Goal: Check status

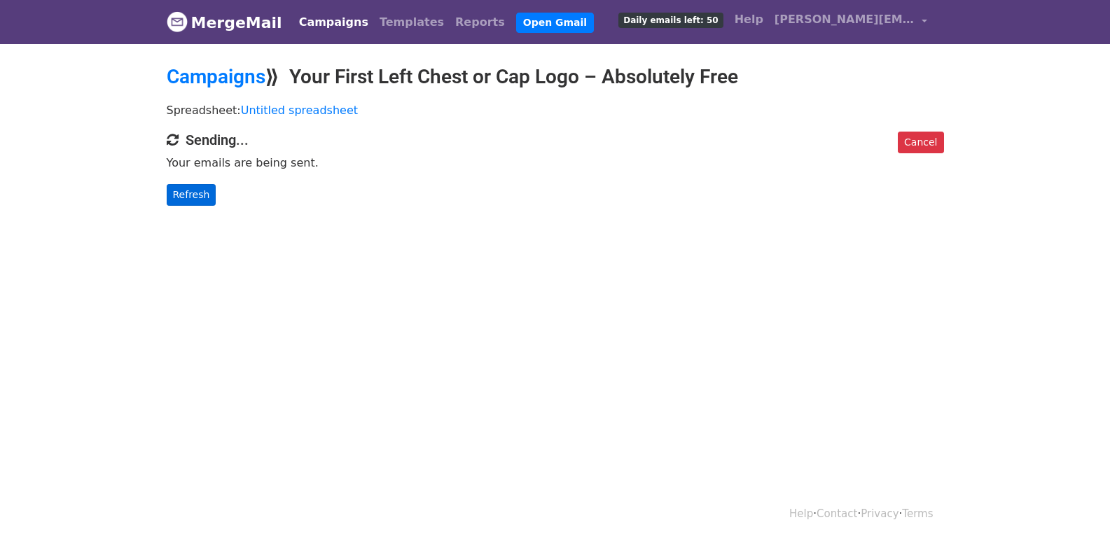
drag, startPoint x: 201, startPoint y: 206, endPoint x: 193, endPoint y: 194, distance: 14.6
click at [200, 205] on body "MergeMail Campaigns Templates Reports Open Gmail Daily emails left: 50 Help bre…" at bounding box center [555, 131] width 1110 height 262
click at [193, 194] on link "Refresh" at bounding box center [192, 195] width 50 height 22
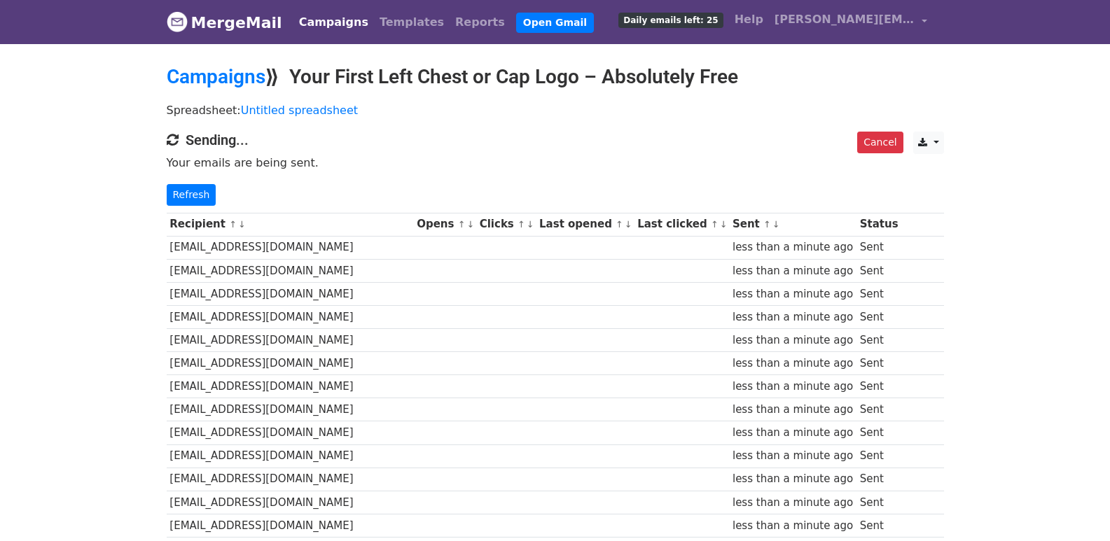
click at [178, 182] on div "Cancel CSV Excel Sending... Your emails are being sent. Refresh" at bounding box center [555, 169] width 799 height 74
click at [181, 195] on link "Refresh" at bounding box center [192, 195] width 50 height 22
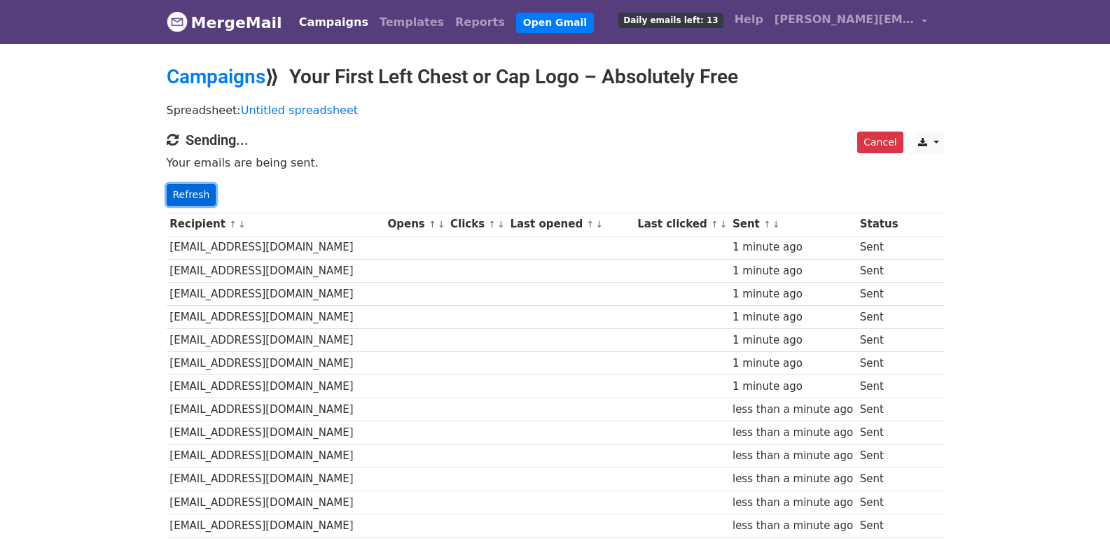
click at [195, 202] on link "Refresh" at bounding box center [192, 195] width 50 height 22
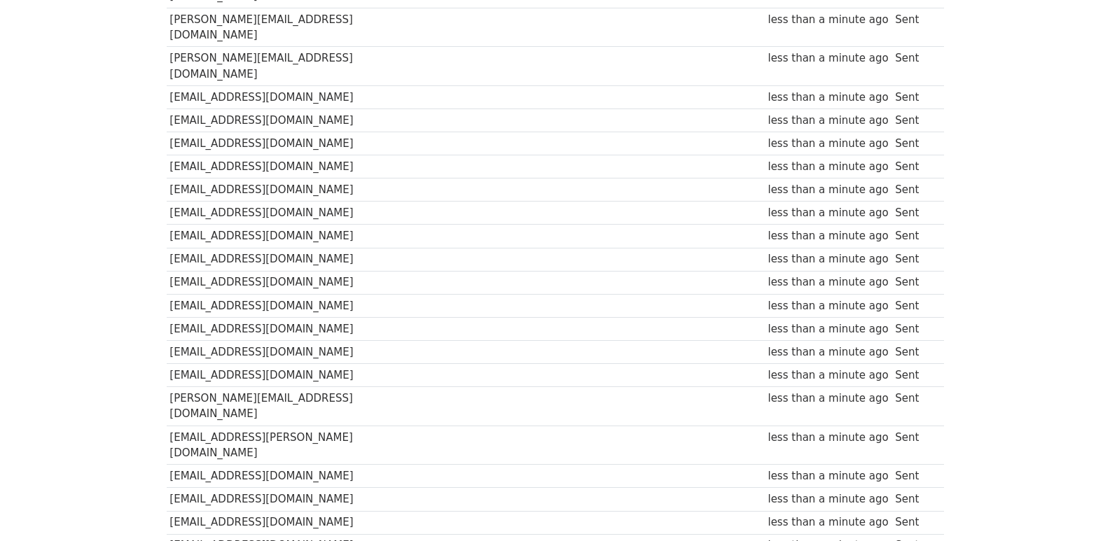
scroll to position [952, 0]
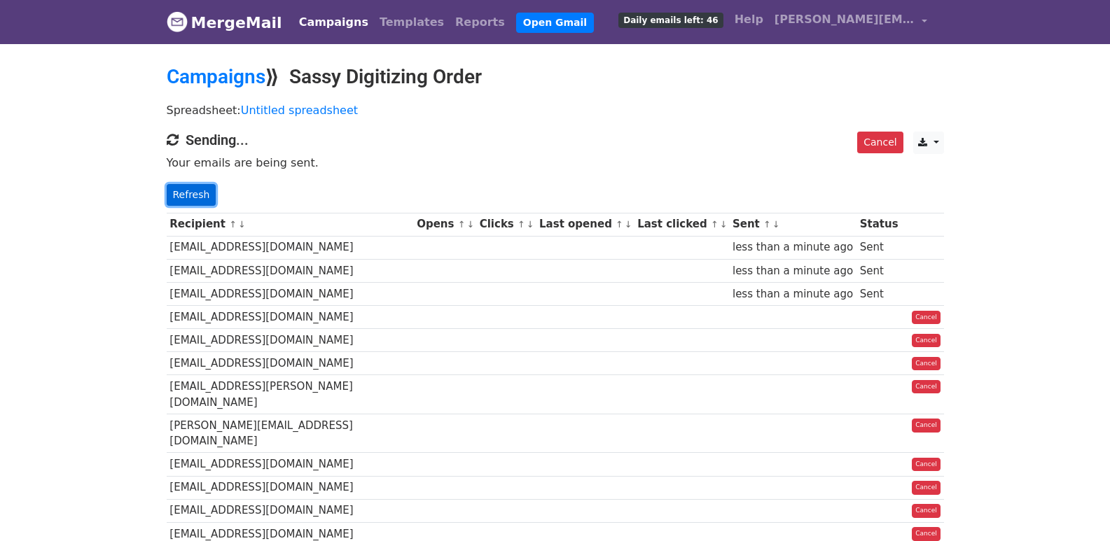
click at [198, 193] on link "Refresh" at bounding box center [192, 195] width 50 height 22
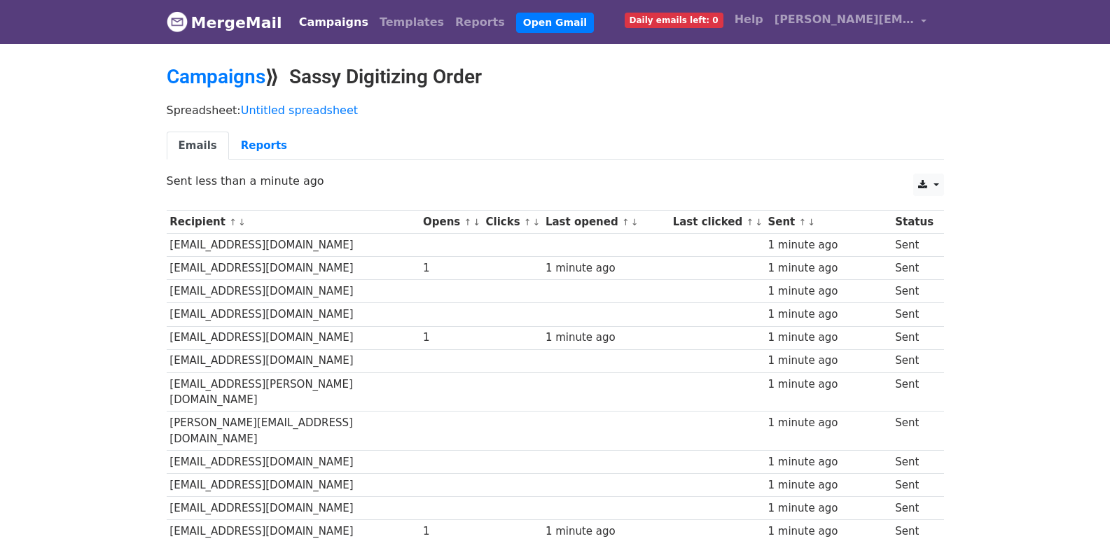
scroll to position [975, 0]
